Goal: Information Seeking & Learning: Learn about a topic

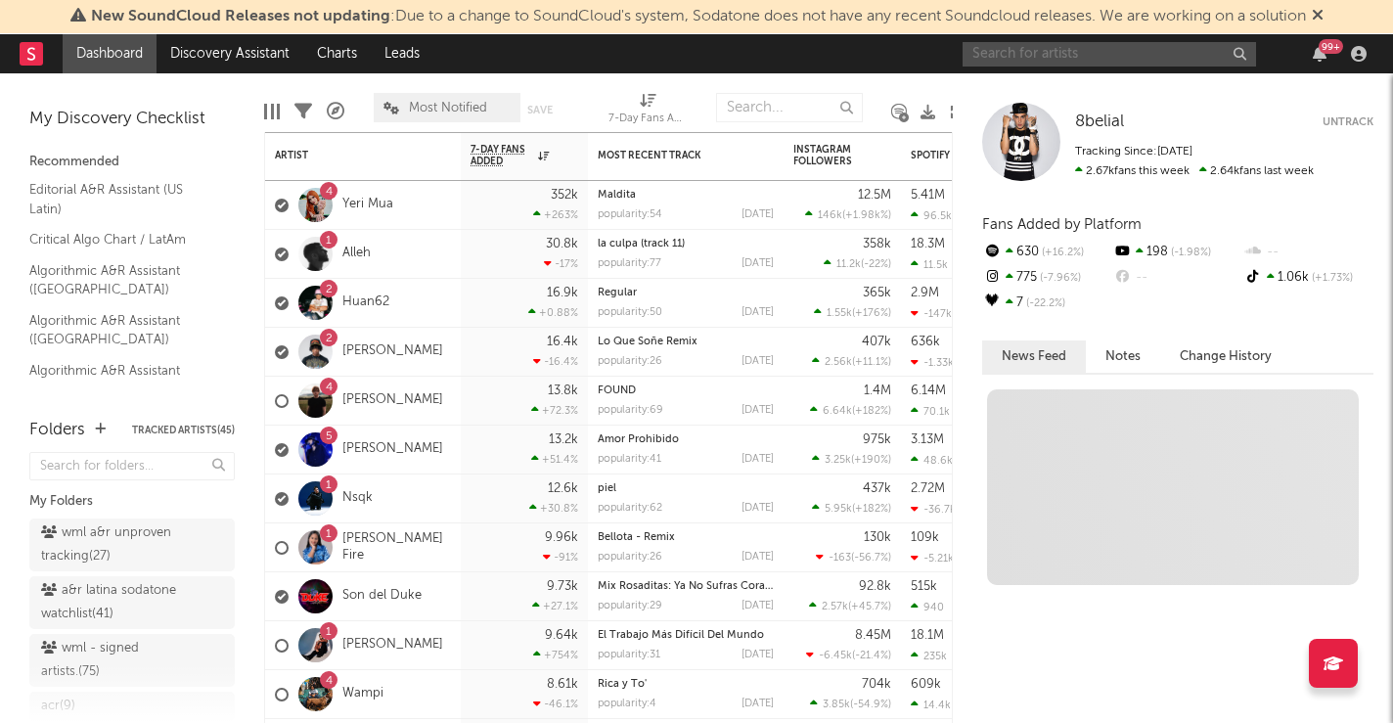
click at [1049, 61] on input "text" at bounding box center [1108, 54] width 293 height 24
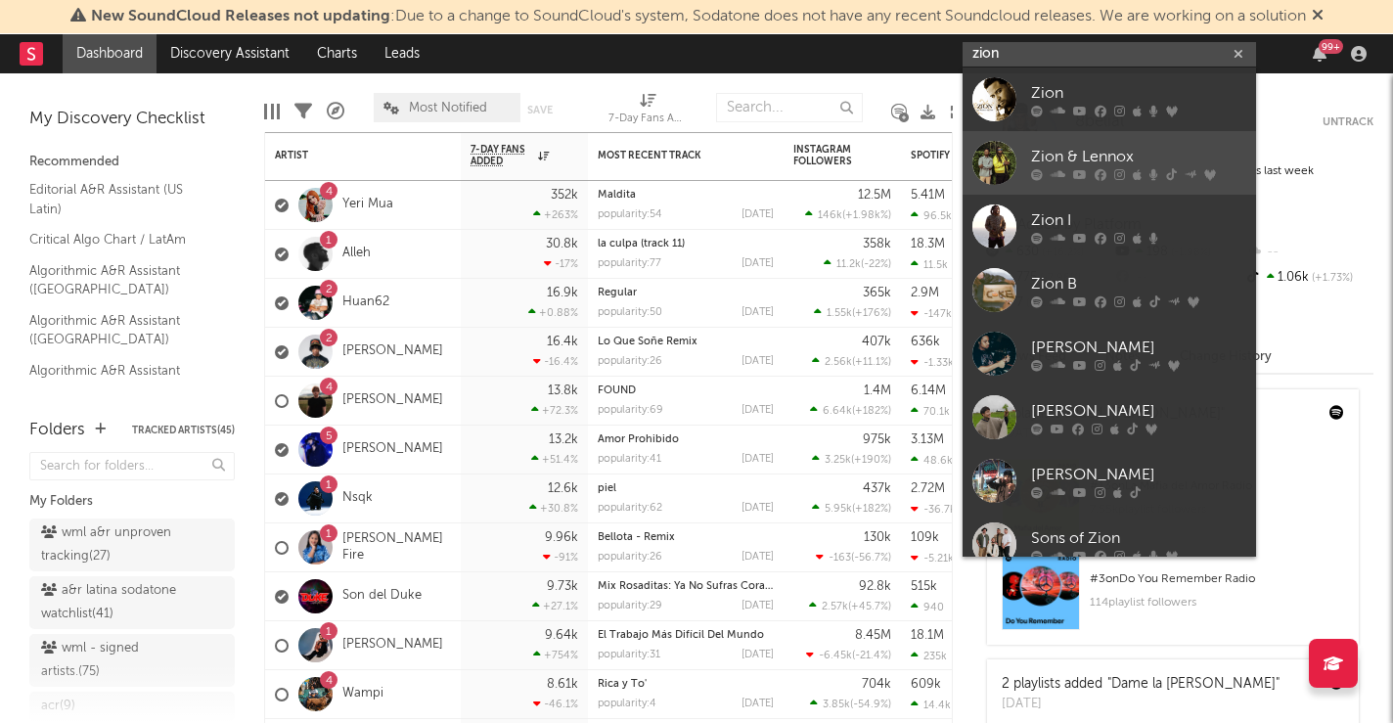
type input "zion"
click at [1105, 149] on div "Zion & Lennox" at bounding box center [1138, 156] width 215 height 23
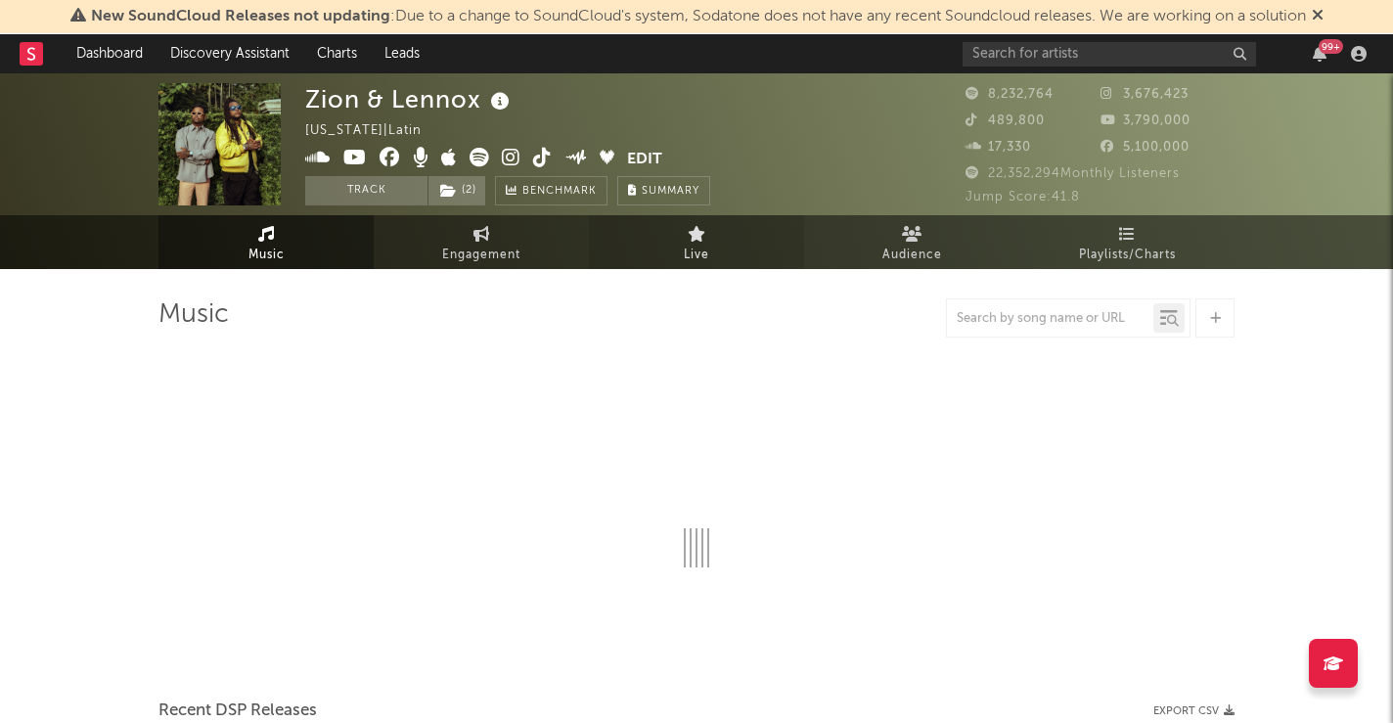
select select "6m"
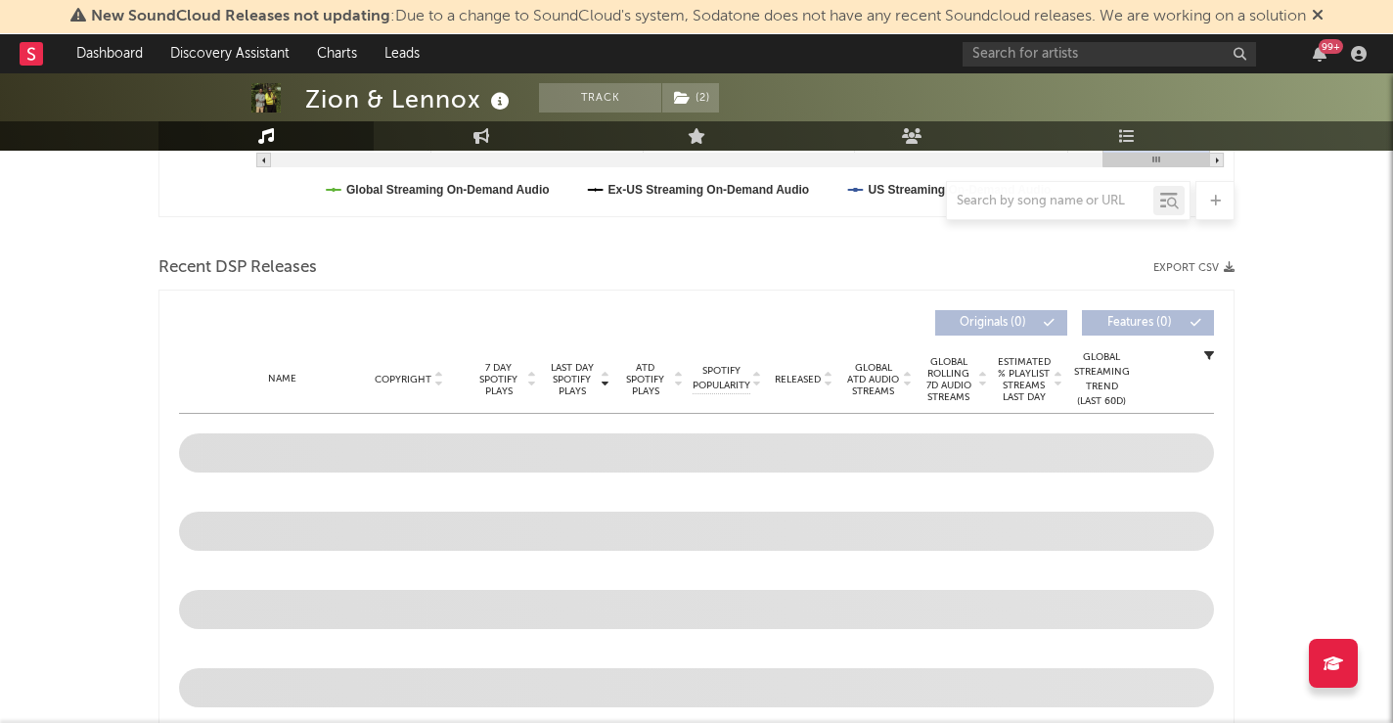
scroll to position [599, 0]
click at [1323, 15] on icon at bounding box center [1317, 15] width 12 height 16
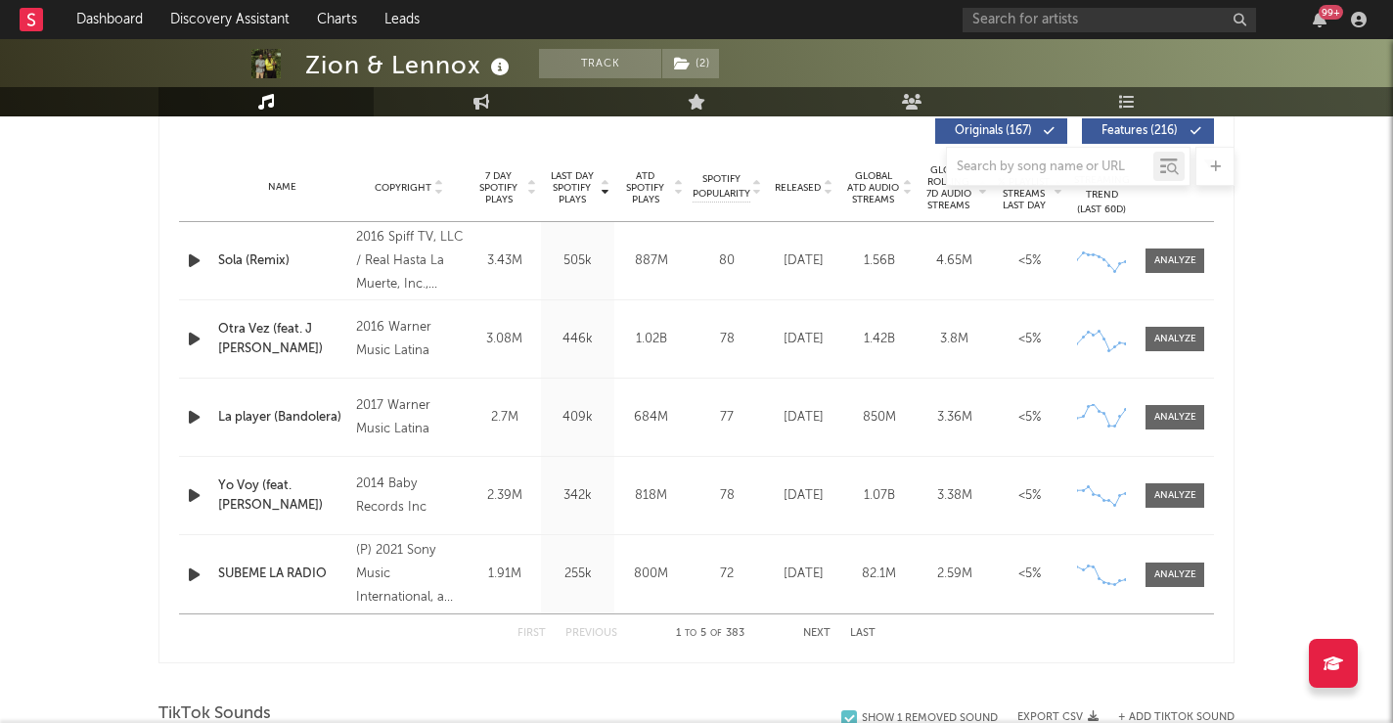
scroll to position [760, 0]
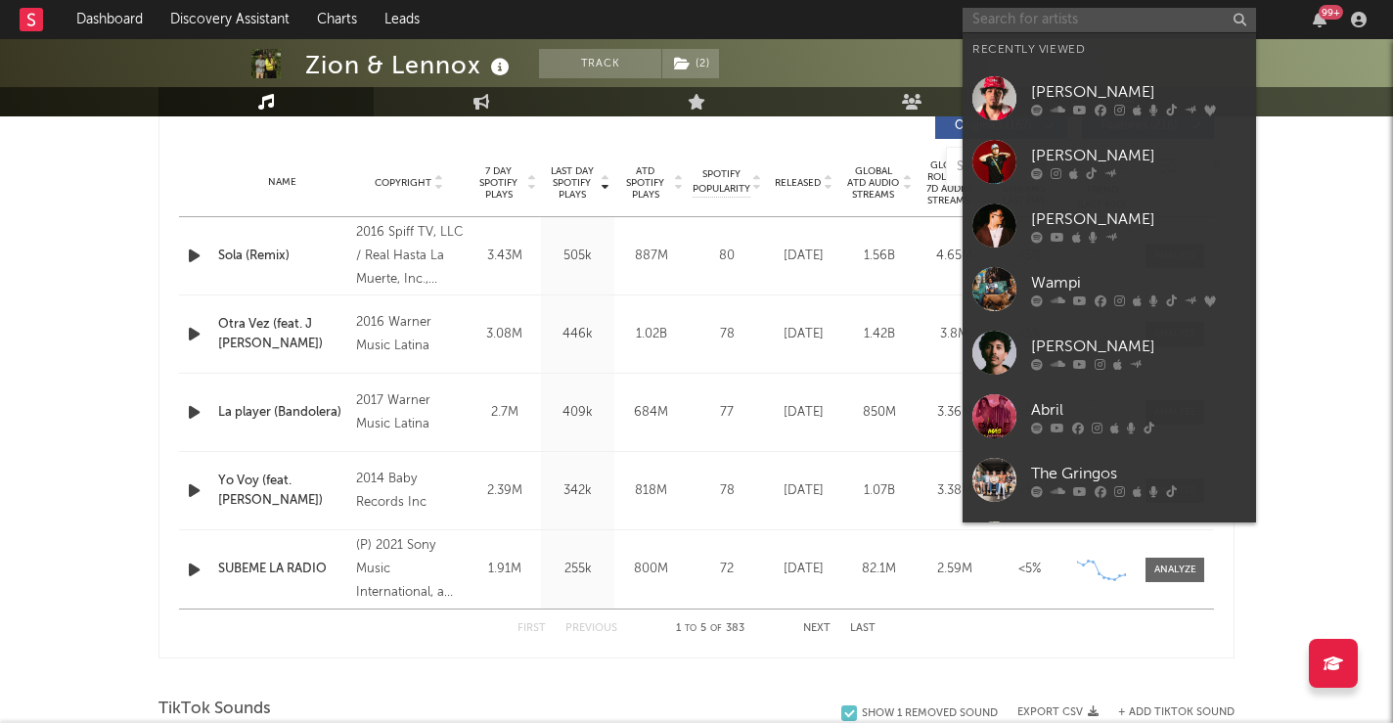
click at [1049, 20] on input "text" at bounding box center [1108, 20] width 293 height 24
paste input "Los Dareyes De La Sierra"
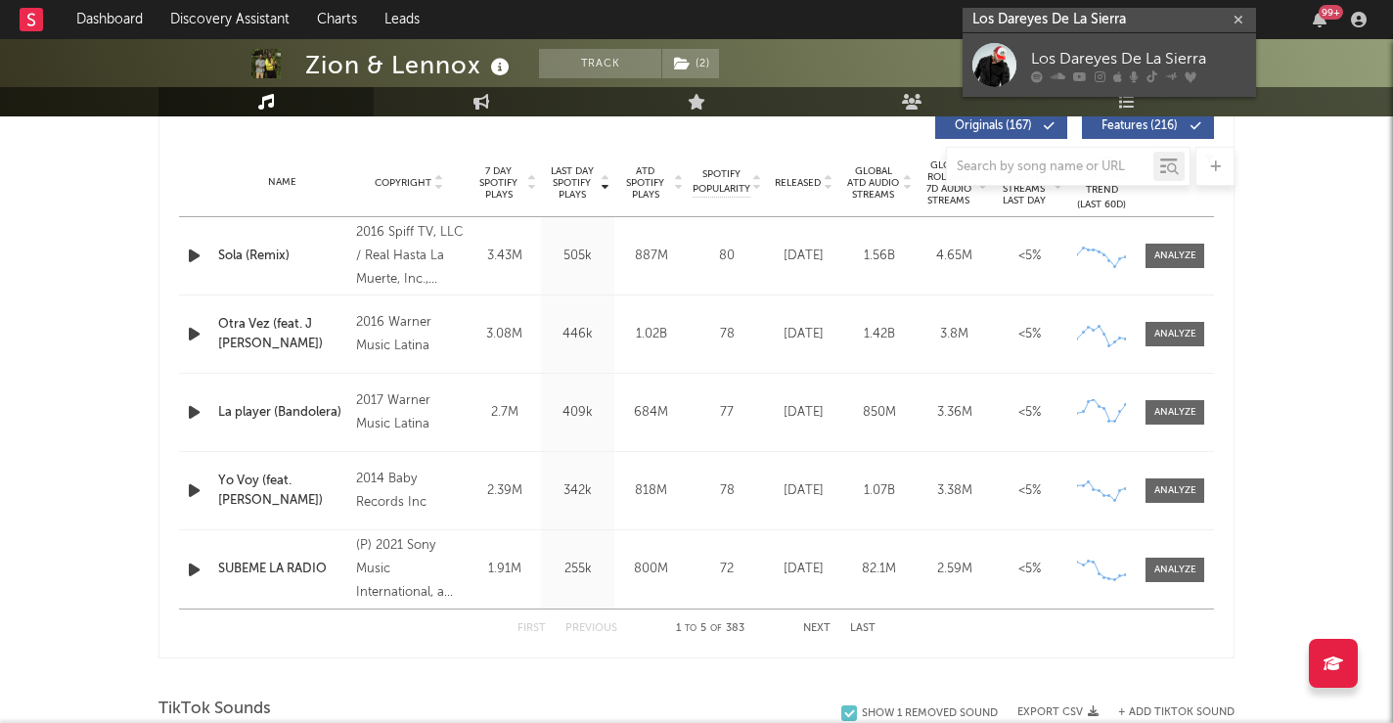
type input "Los Dareyes De La Sierra"
click at [1067, 59] on div "Los Dareyes De La Sierra" at bounding box center [1138, 58] width 215 height 23
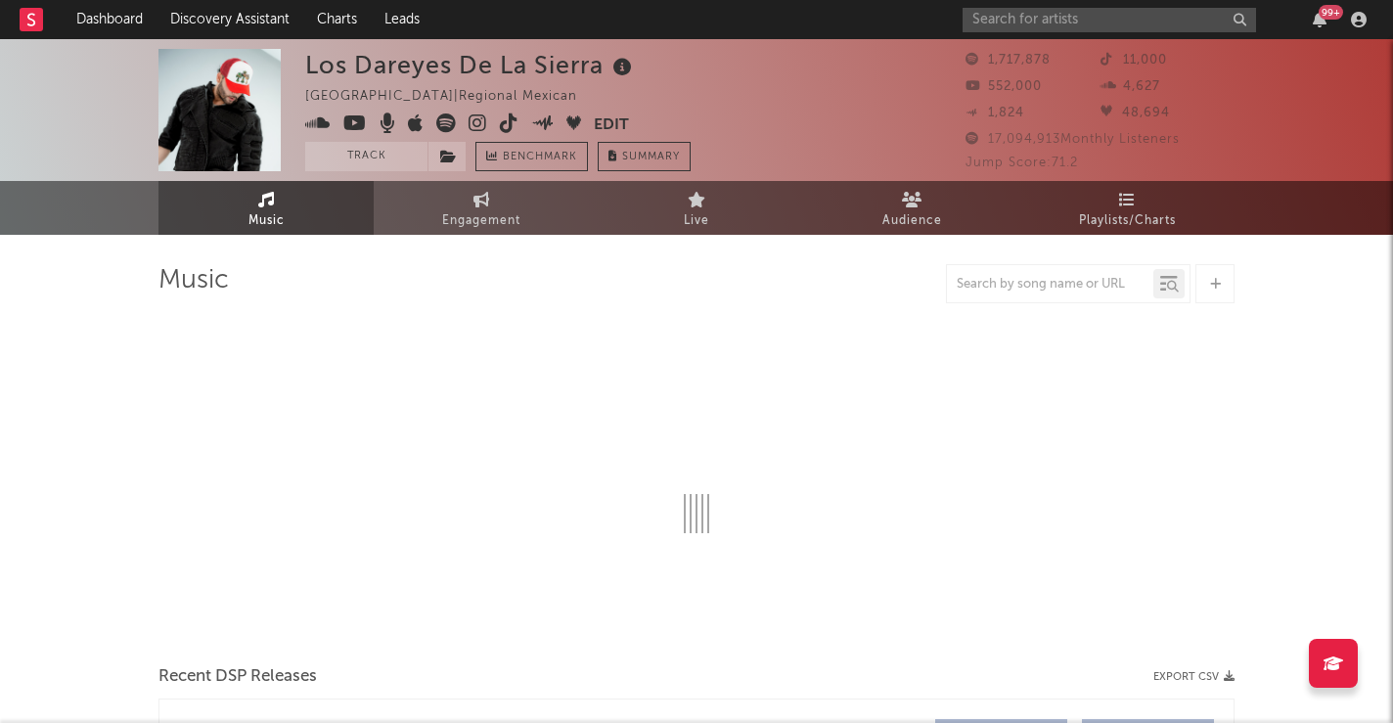
select select "6m"
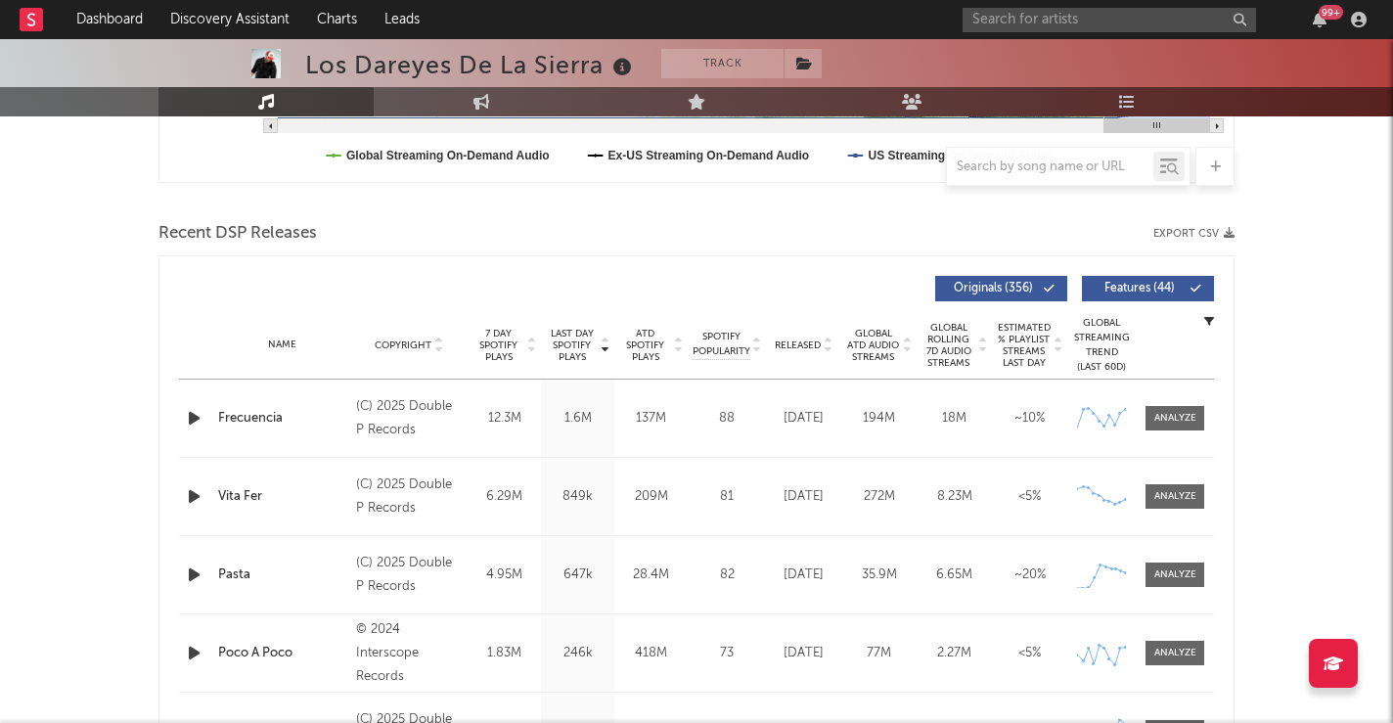
scroll to position [602, 0]
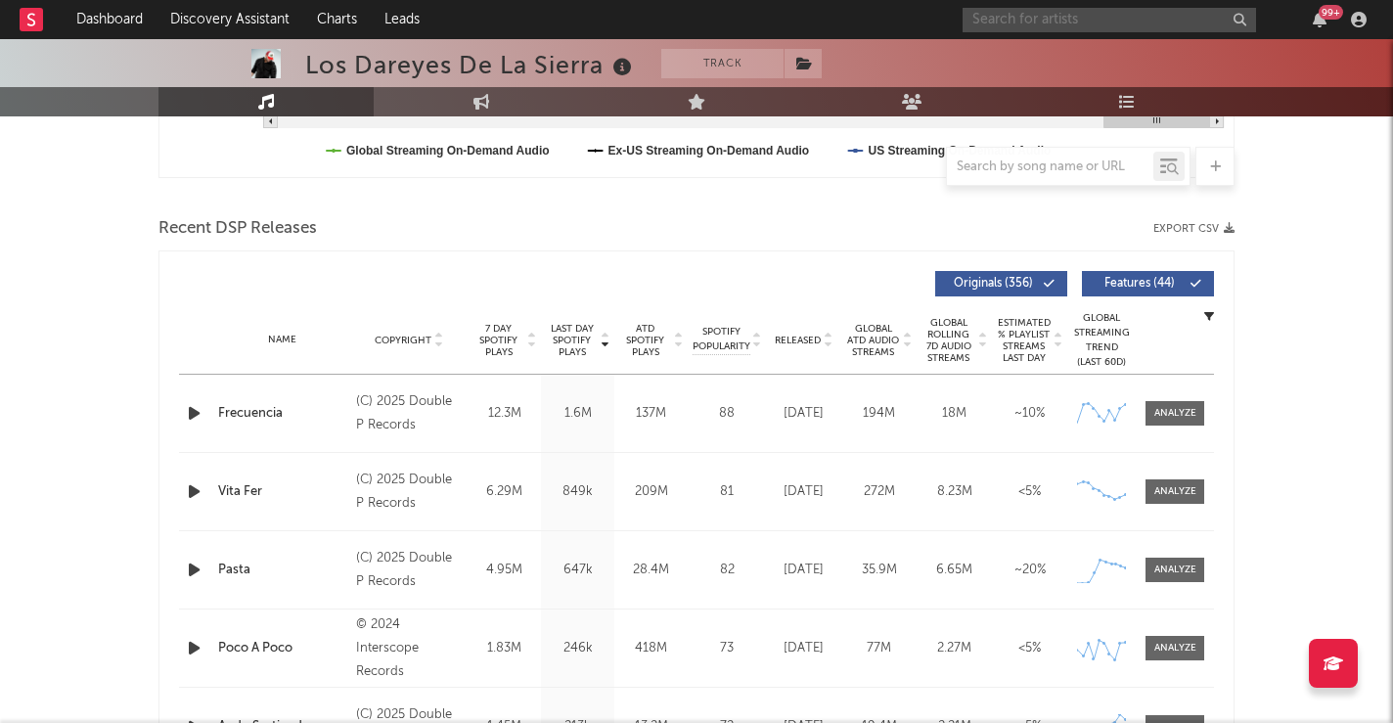
click at [1021, 23] on input "text" at bounding box center [1108, 20] width 293 height 24
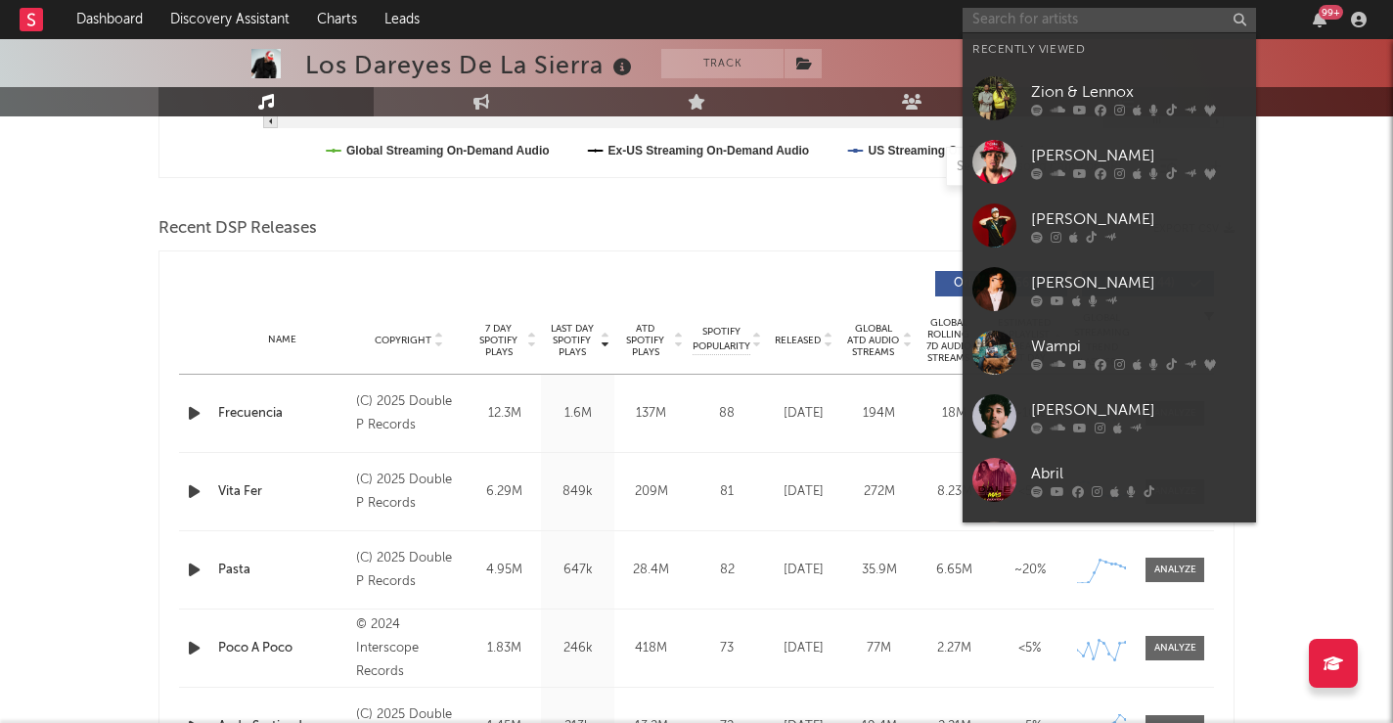
paste input "Los Tucanes de [GEOGRAPHIC_DATA]"
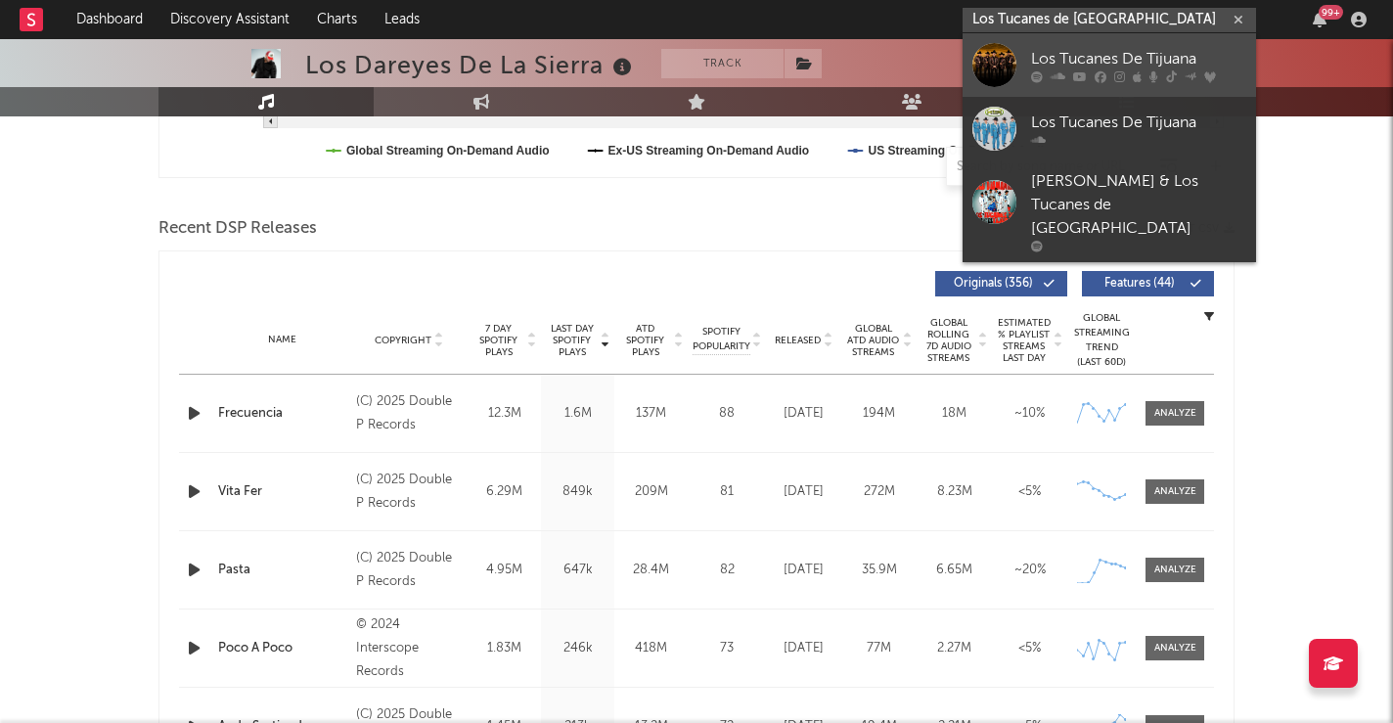
type input "Los Tucanes de [GEOGRAPHIC_DATA]"
click at [1069, 58] on div "Los Tucanes De Tijuana" at bounding box center [1138, 58] width 215 height 23
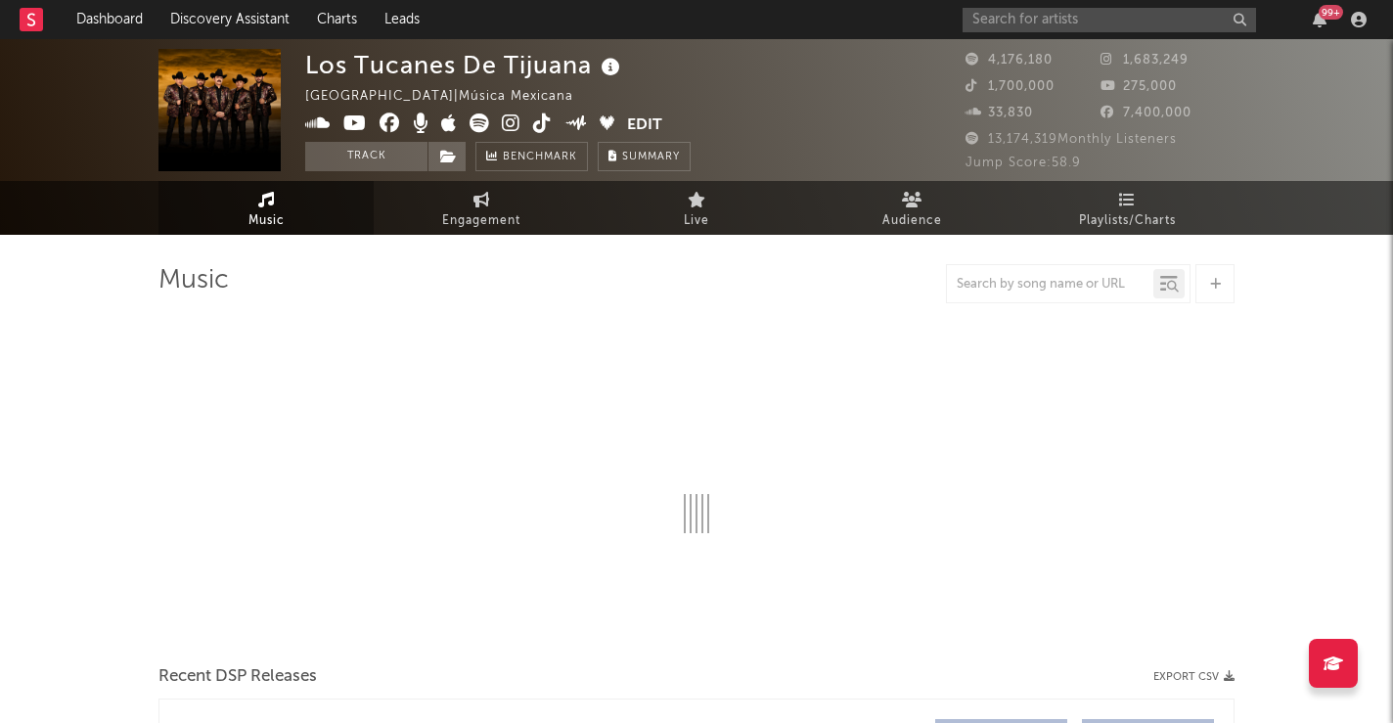
select select "6m"
